Goal: Navigation & Orientation: Understand site structure

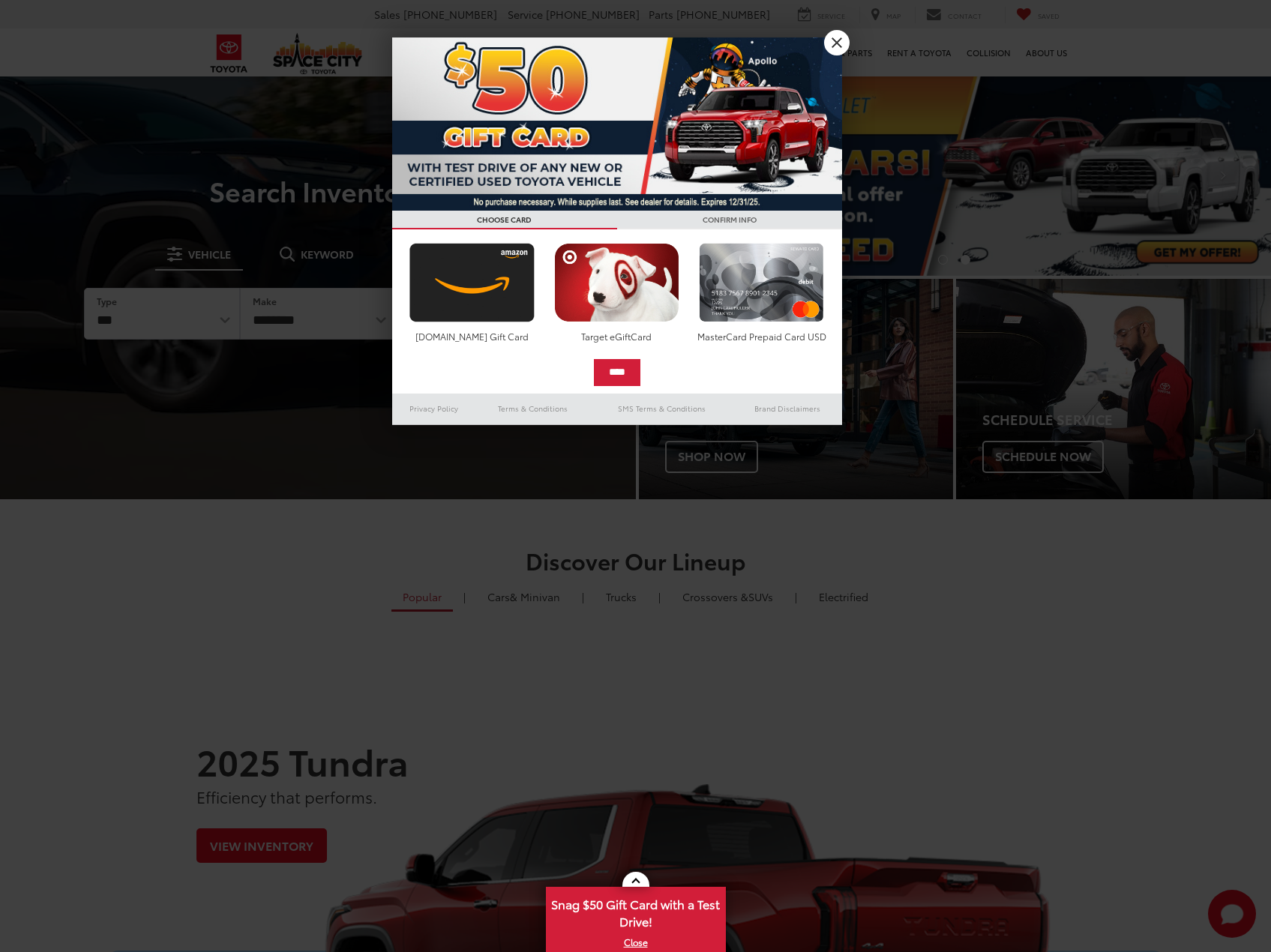
scroll to position [300, 0]
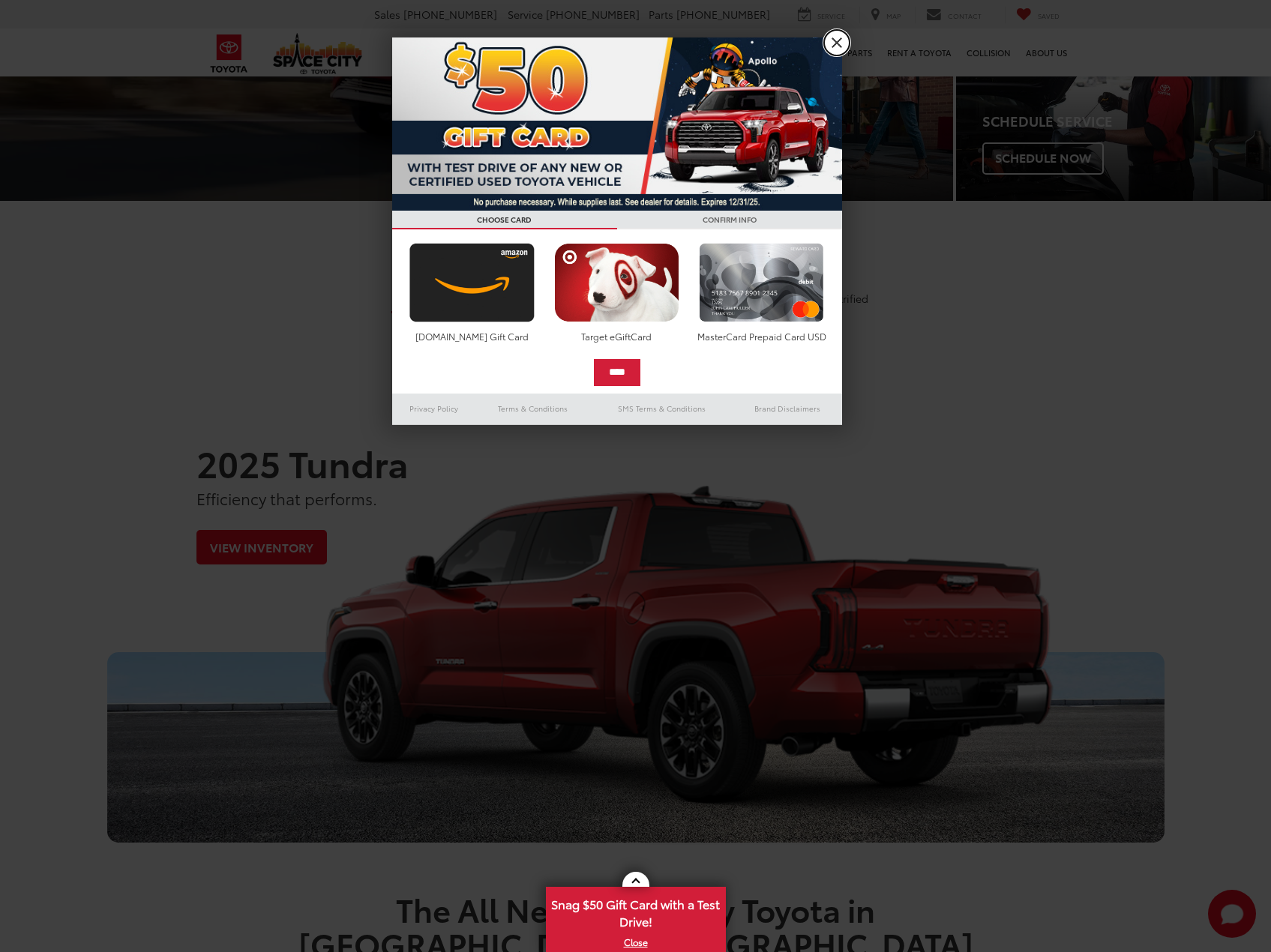
click at [835, 42] on link "X" at bounding box center [837, 42] width 26 height 26
click at [835, 42] on link "Service & Parts" at bounding box center [839, 52] width 83 height 48
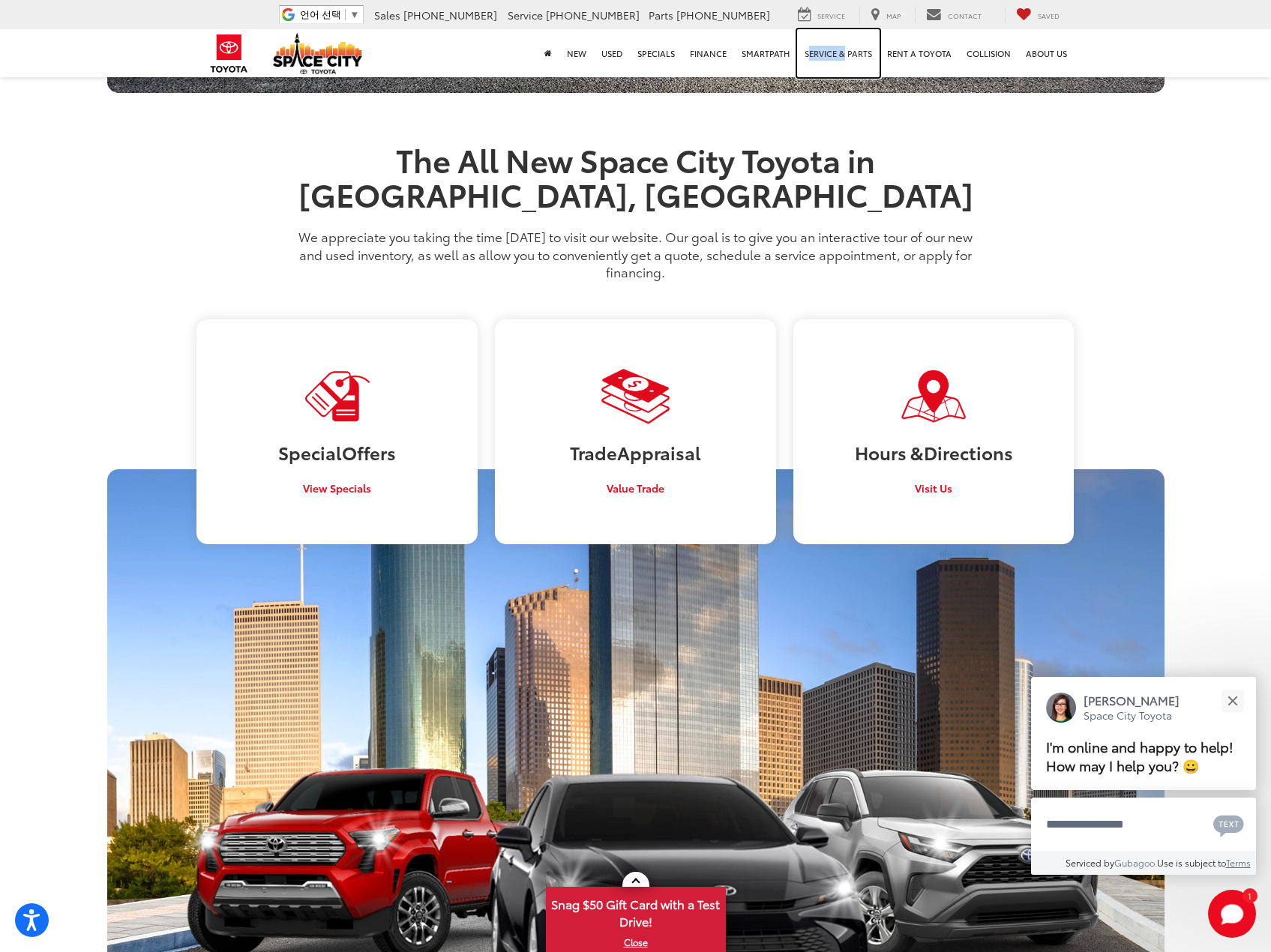
scroll to position [1181, 0]
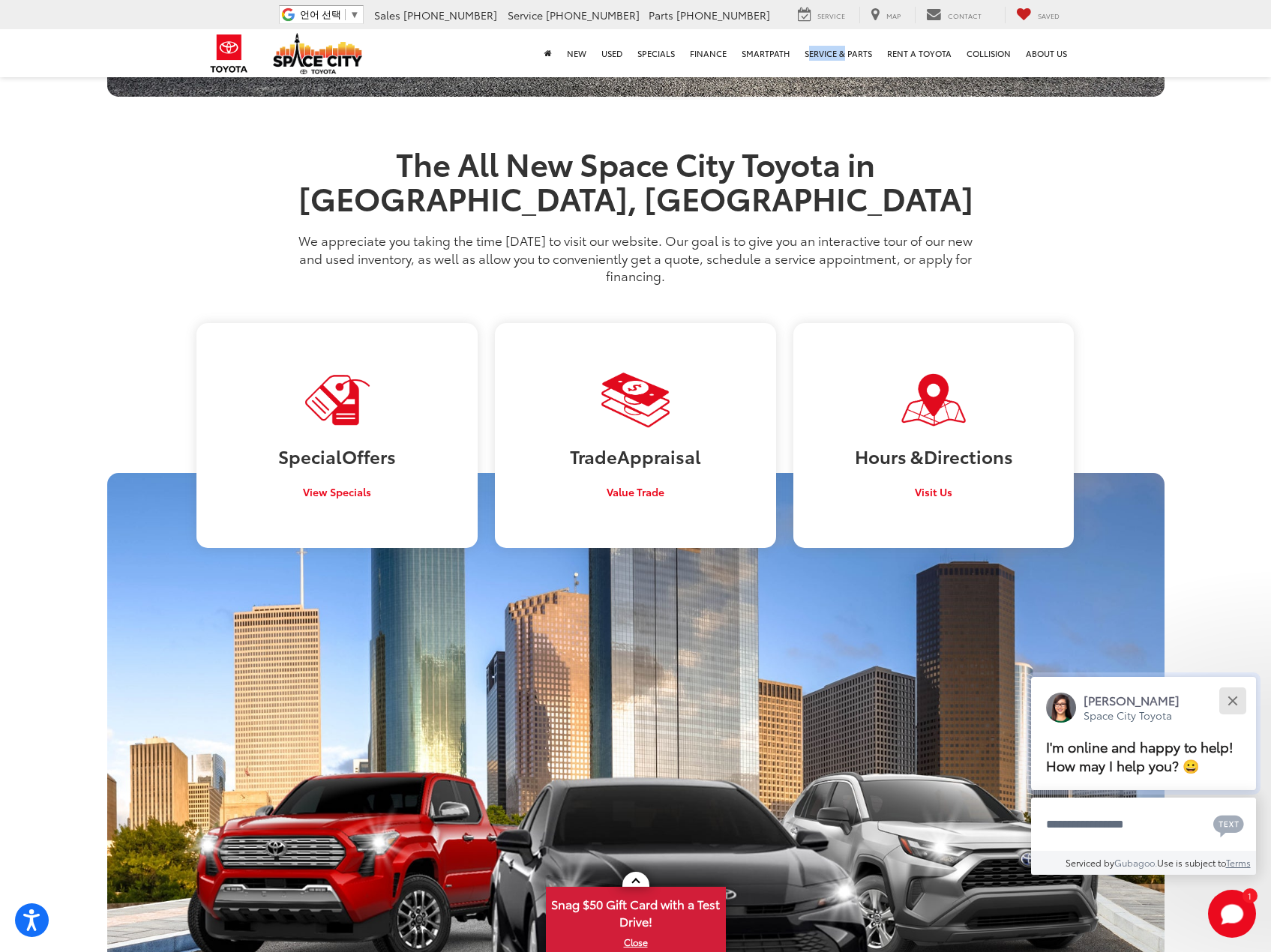
click at [1233, 703] on button "Close" at bounding box center [1232, 700] width 33 height 33
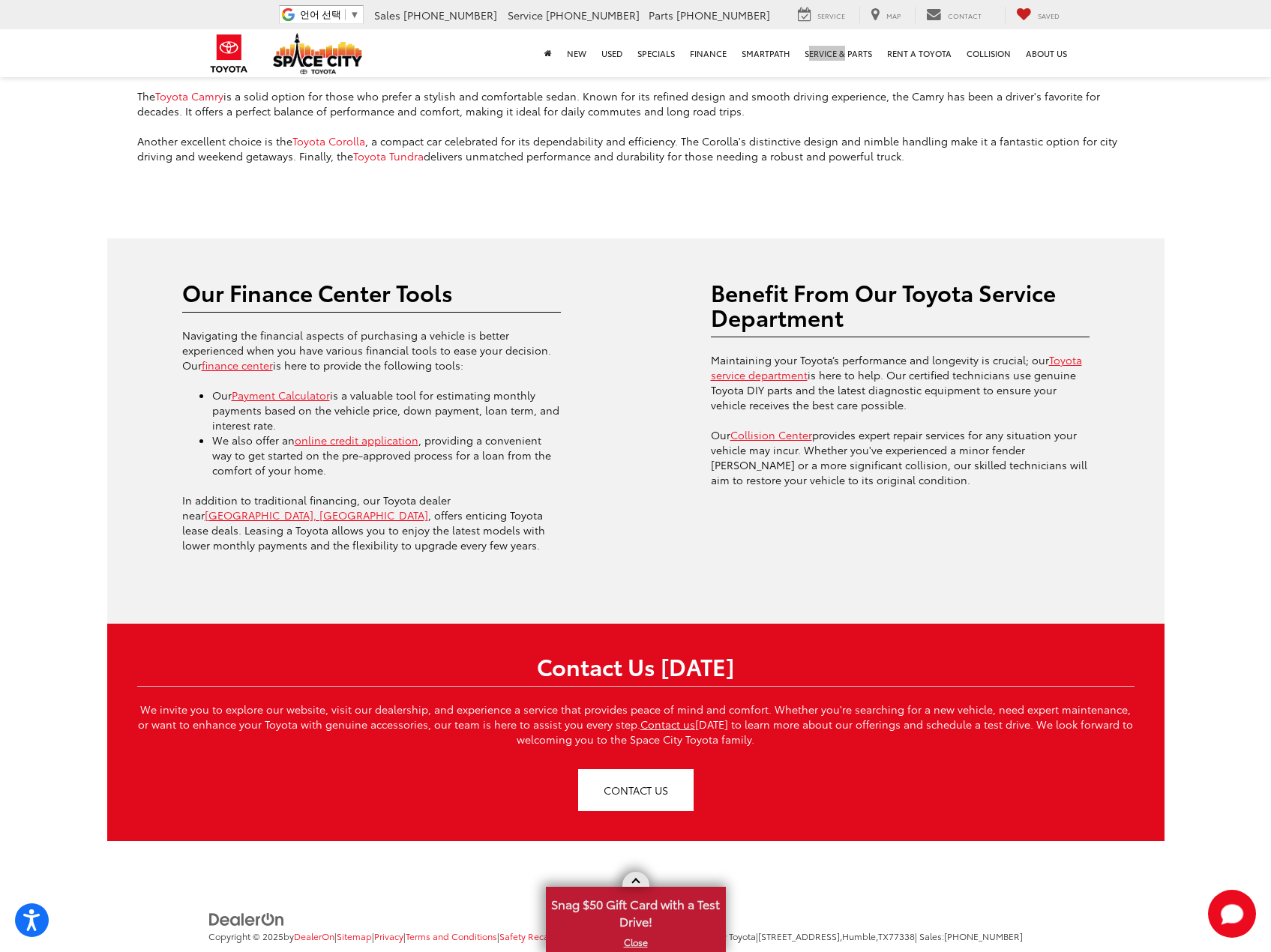
scroll to position [3560, 0]
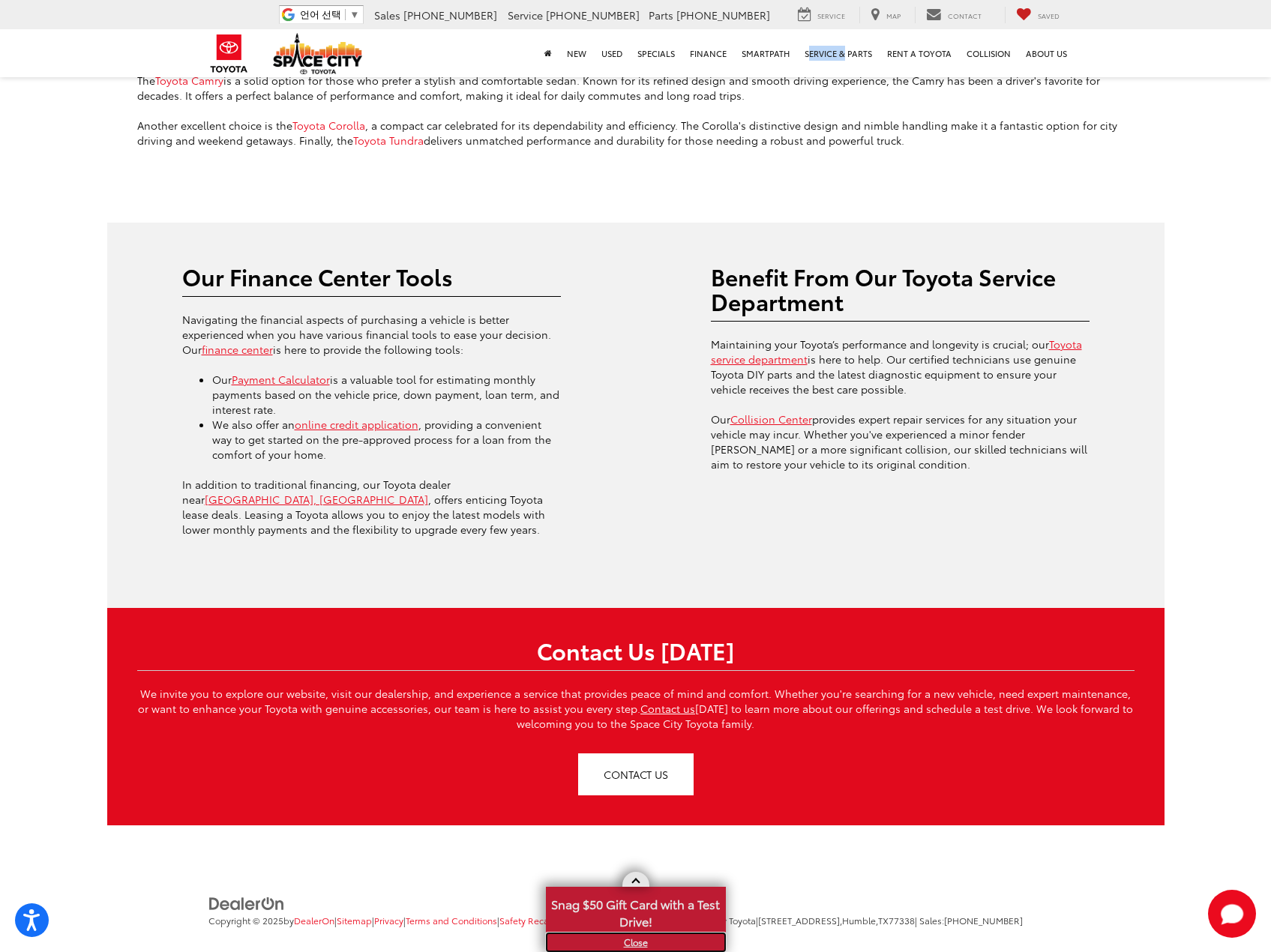
click at [635, 943] on link "X" at bounding box center [636, 942] width 177 height 17
drag, startPoint x: 710, startPoint y: 887, endPoint x: 783, endPoint y: 885, distance: 73.0
click at [783, 914] on span "| Space City Toyota | [STREET_ADDRESS] | Sales: [PHONE_NUMBER]" at bounding box center [850, 919] width 345 height 13
copy span "Space City Toyota"
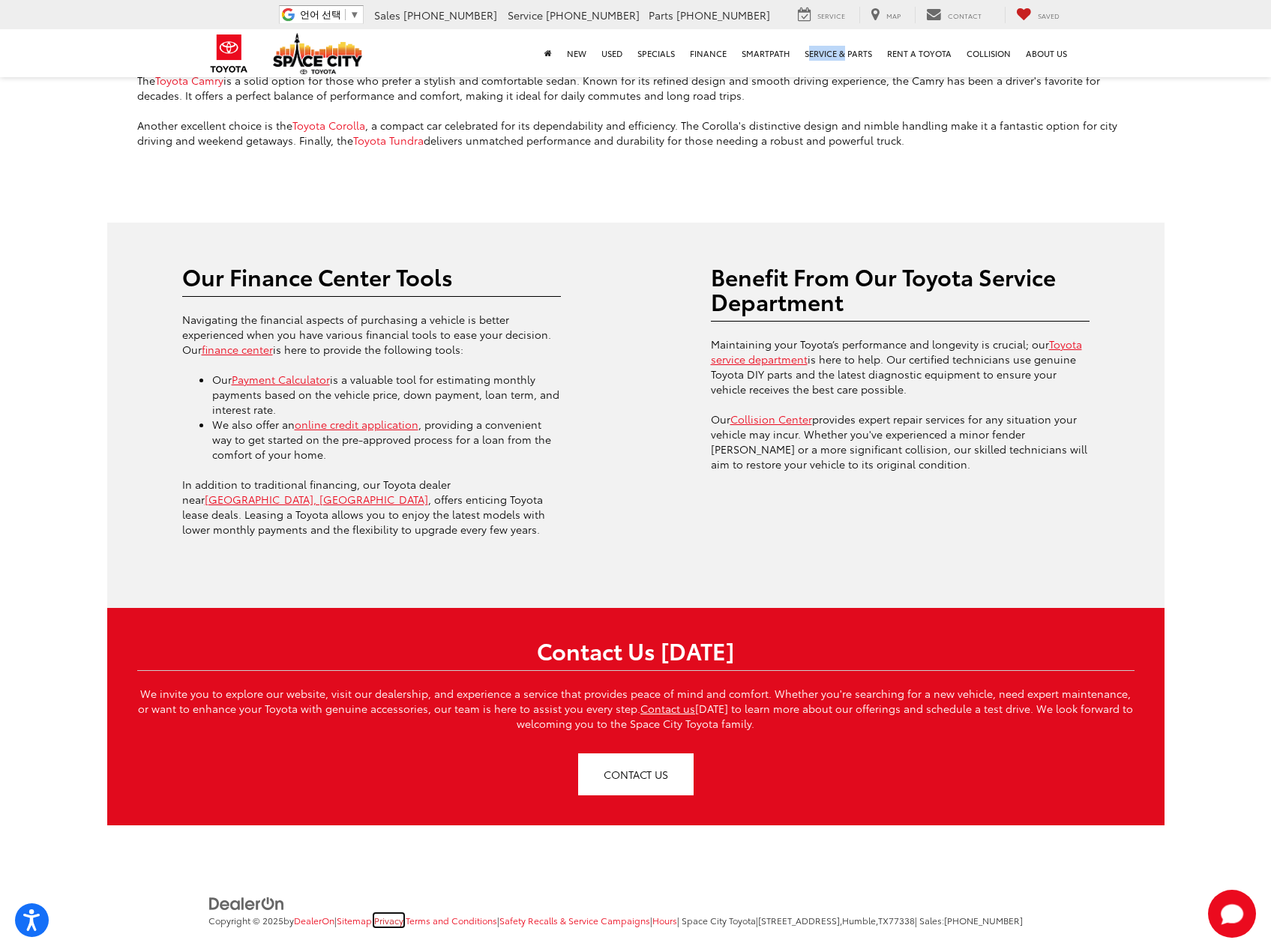
click at [404, 914] on link "Privacy" at bounding box center [389, 919] width 30 height 13
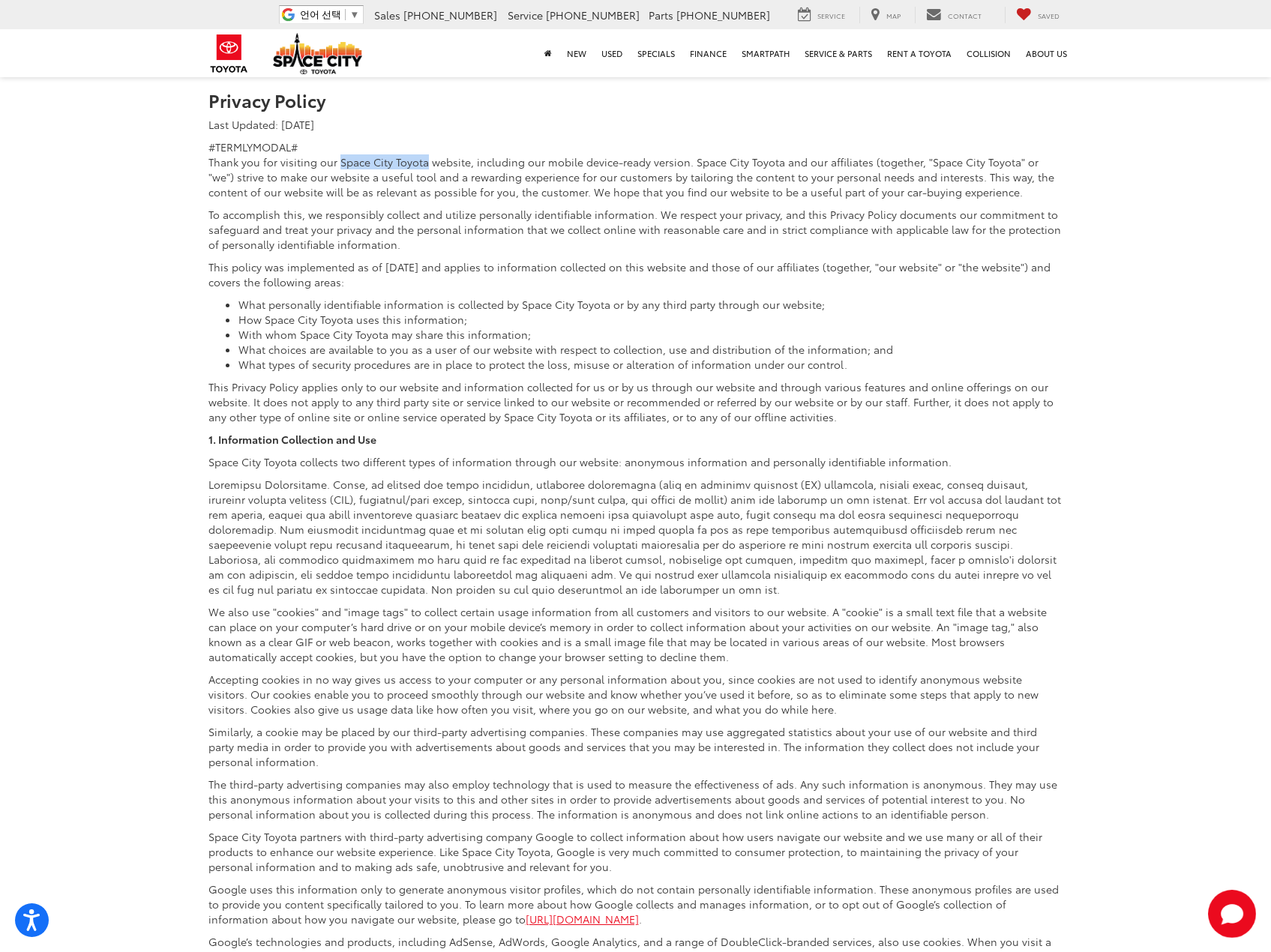
drag, startPoint x: 336, startPoint y: 158, endPoint x: 422, endPoint y: 158, distance: 86.0
click at [422, 158] on p "Thank you for visiting our Space City Toyota website, including our mobile devi…" at bounding box center [636, 178] width 855 height 45
copy p "Space City Toyota"
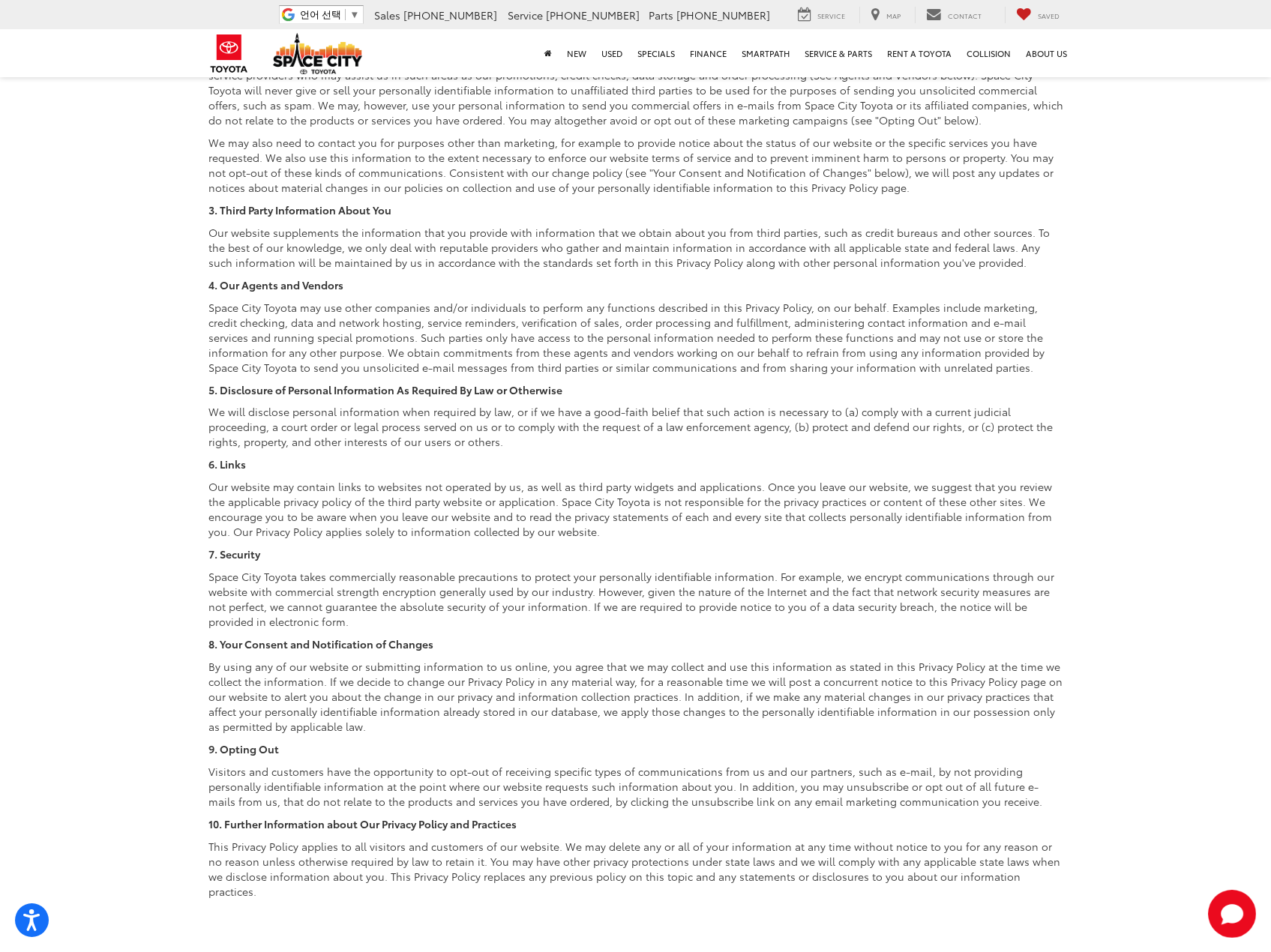
scroll to position [1906, 0]
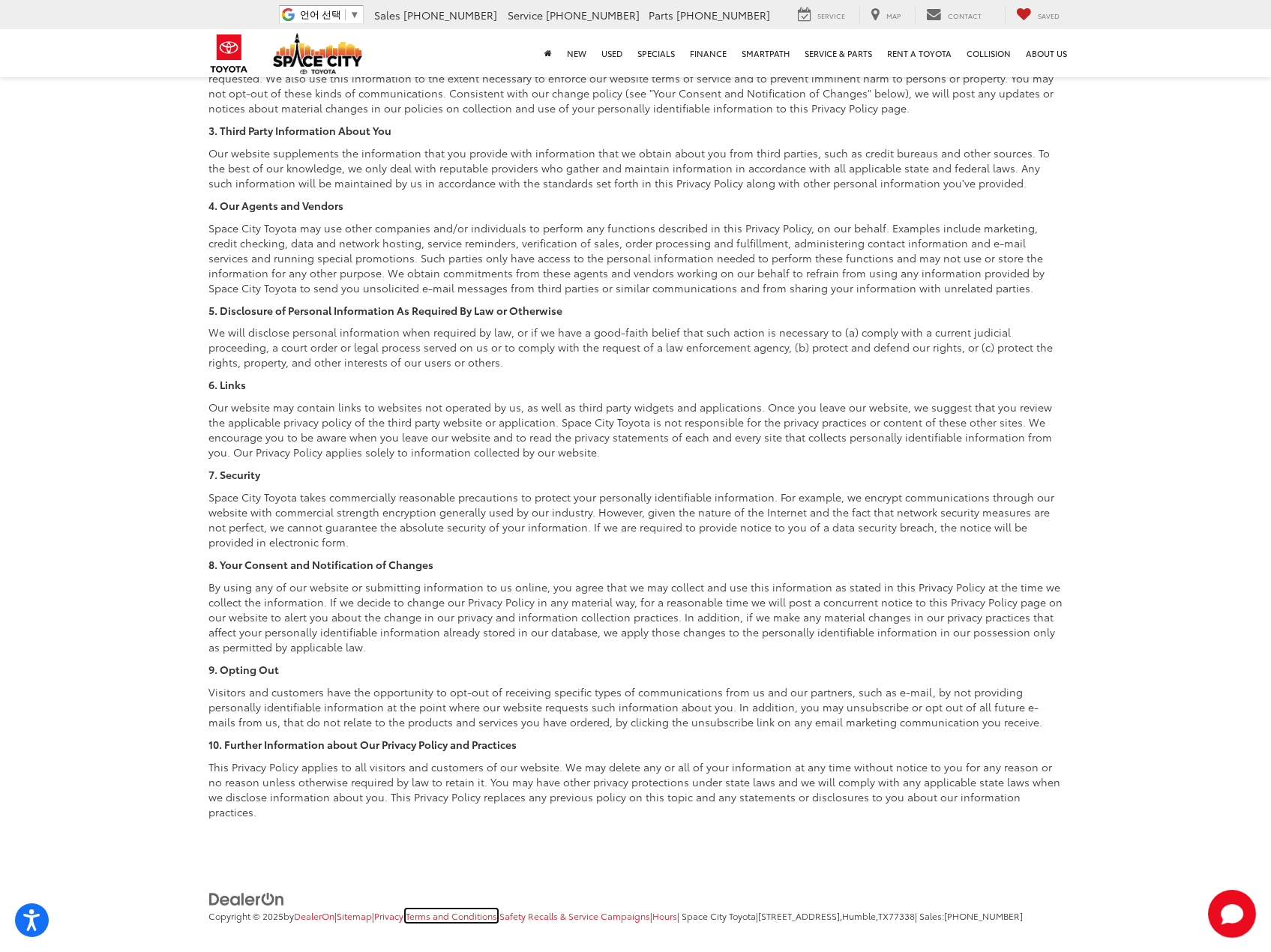
click at [493, 910] on link "Terms and Conditions" at bounding box center [451, 915] width 92 height 13
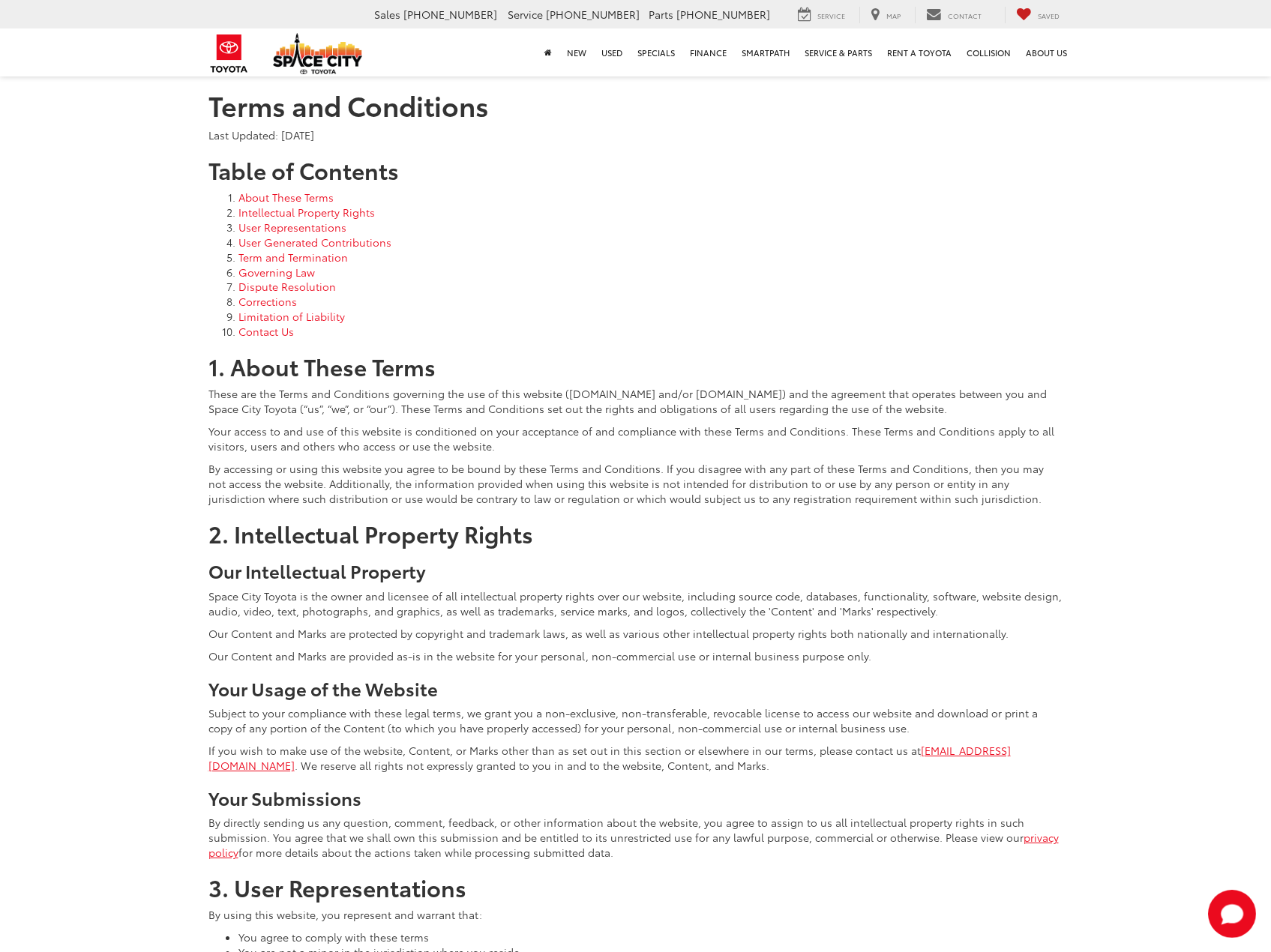
drag, startPoint x: 0, startPoint y: 0, endPoint x: 722, endPoint y: 260, distance: 767.4
click at [722, 260] on li "Term and Termination" at bounding box center [651, 256] width 825 height 15
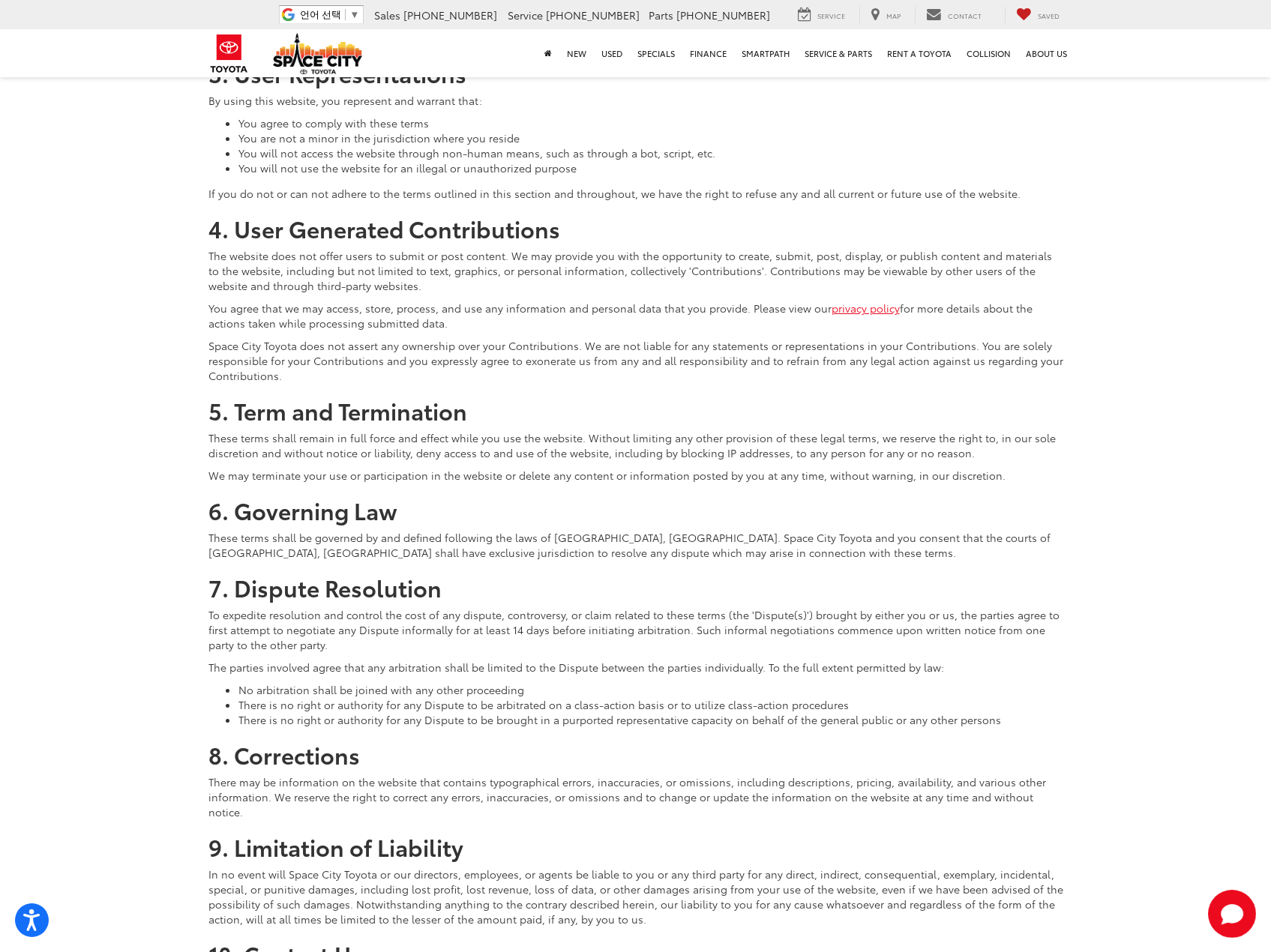
scroll to position [825, 0]
